Goal: Find specific page/section: Find specific page/section

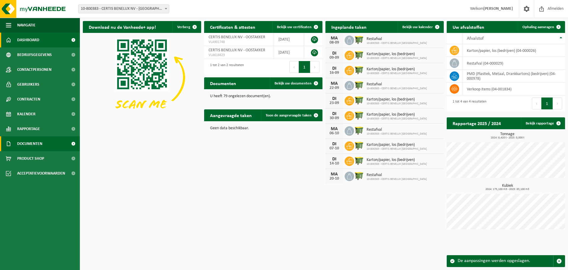
click at [28, 144] on span "Documenten" at bounding box center [29, 143] width 25 height 15
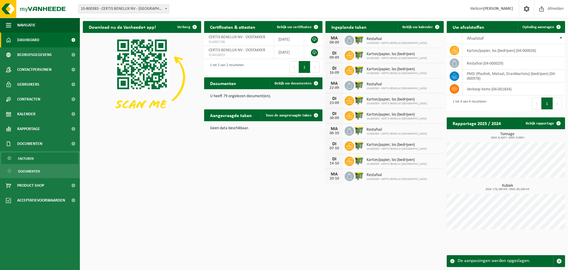
click at [26, 157] on span "Facturen" at bounding box center [26, 158] width 16 height 11
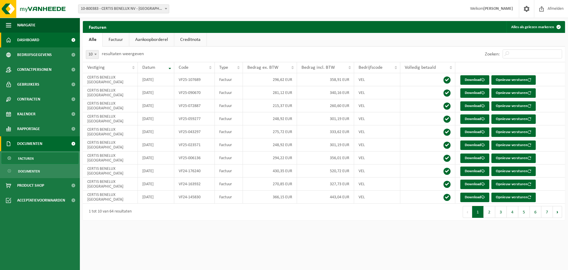
click at [26, 38] on span "Dashboard" at bounding box center [28, 40] width 22 height 15
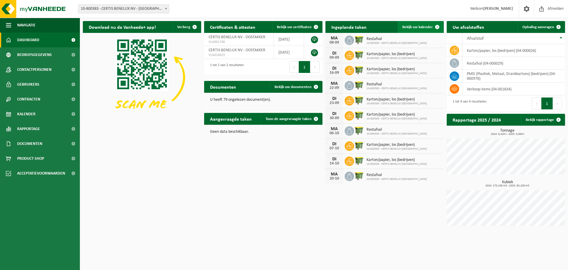
click at [435, 25] on span at bounding box center [438, 27] width 12 height 12
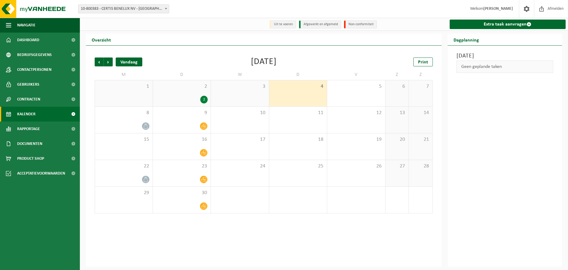
drag, startPoint x: 0, startPoint y: 0, endPoint x: 132, endPoint y: 62, distance: 146.1
click at [132, 62] on div "Vandaag" at bounding box center [129, 61] width 27 height 9
click at [106, 62] on span "Volgende" at bounding box center [108, 61] width 9 height 9
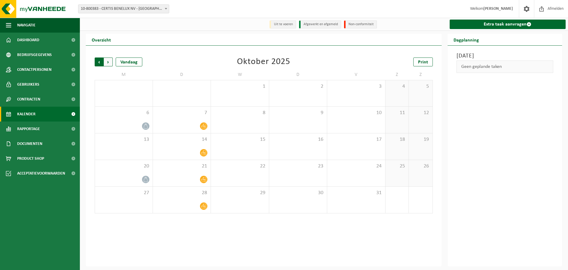
click at [107, 62] on span "Volgende" at bounding box center [108, 61] width 9 height 9
click at [100, 60] on span "Vorige" at bounding box center [99, 61] width 9 height 9
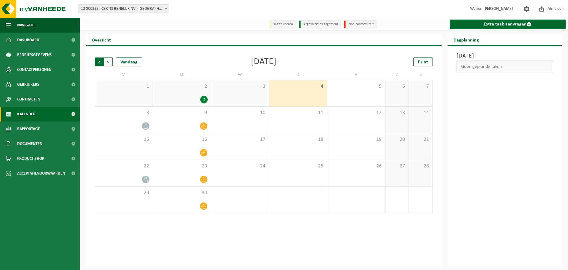
click at [109, 62] on span "Volgende" at bounding box center [108, 61] width 9 height 9
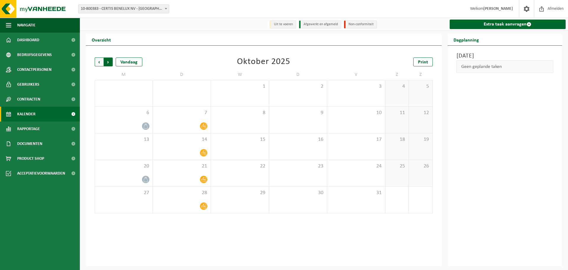
click at [98, 62] on span "Vorige" at bounding box center [99, 61] width 9 height 9
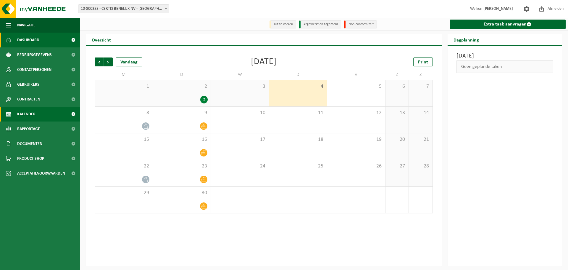
click at [34, 38] on span "Dashboard" at bounding box center [28, 40] width 22 height 15
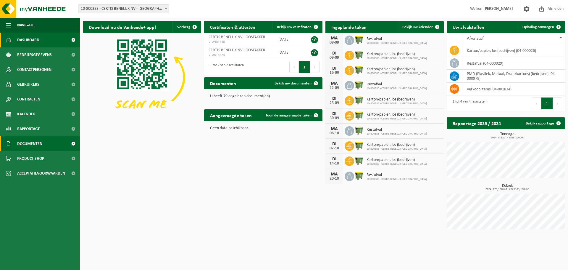
click at [32, 144] on span "Documenten" at bounding box center [29, 143] width 25 height 15
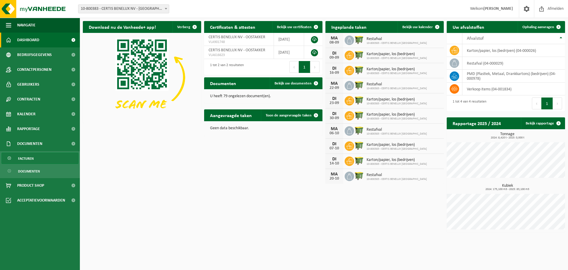
click at [25, 157] on span "Facturen" at bounding box center [26, 158] width 16 height 11
